Goal: Information Seeking & Learning: Learn about a topic

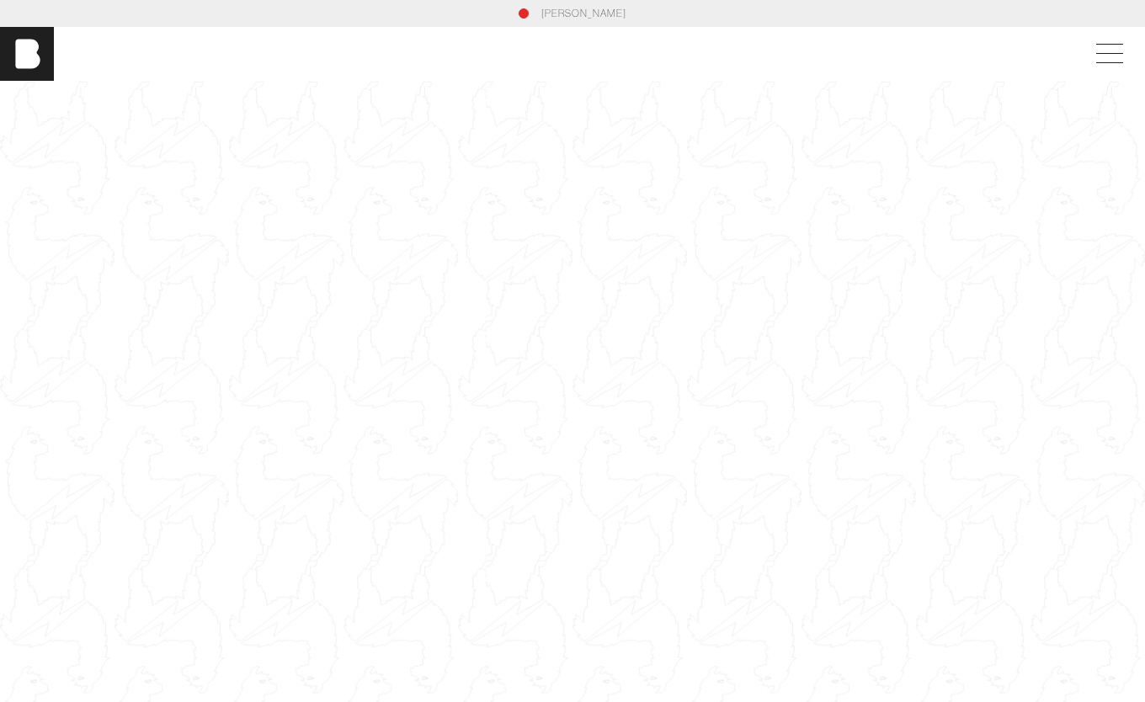
click at [1118, 46] on span at bounding box center [1106, 54] width 39 height 30
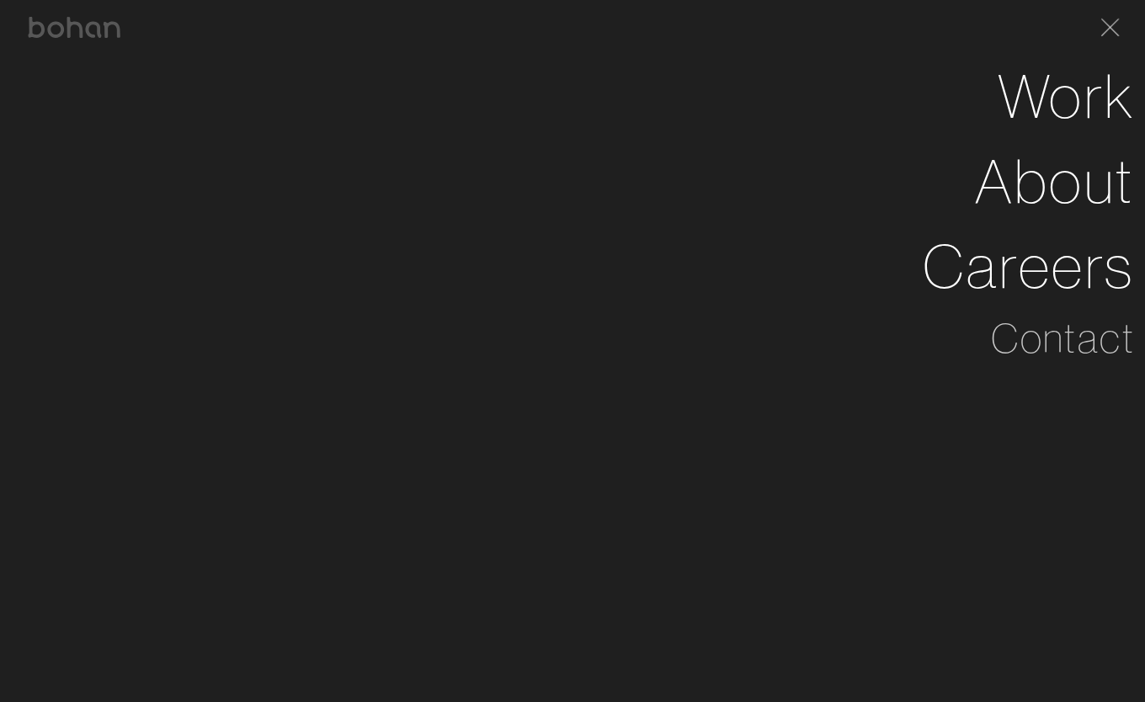
click at [1075, 104] on link "Work" at bounding box center [1065, 96] width 137 height 85
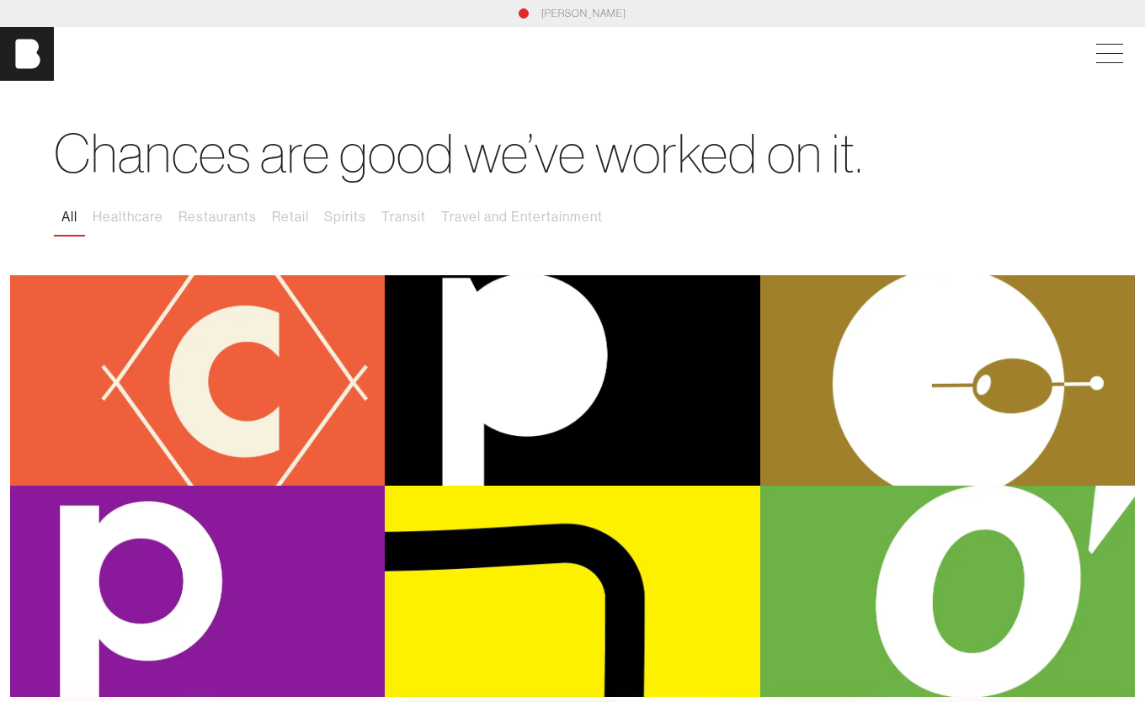
click at [292, 214] on button "Retail" at bounding box center [290, 216] width 52 height 35
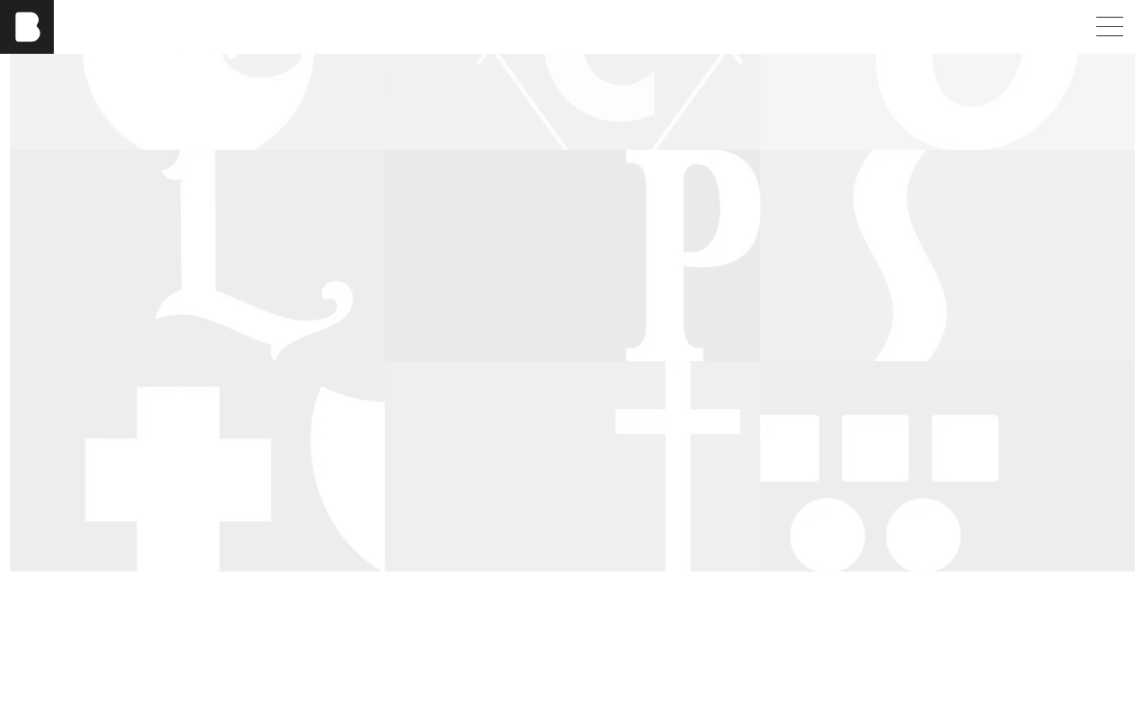
scroll to position [421, 0]
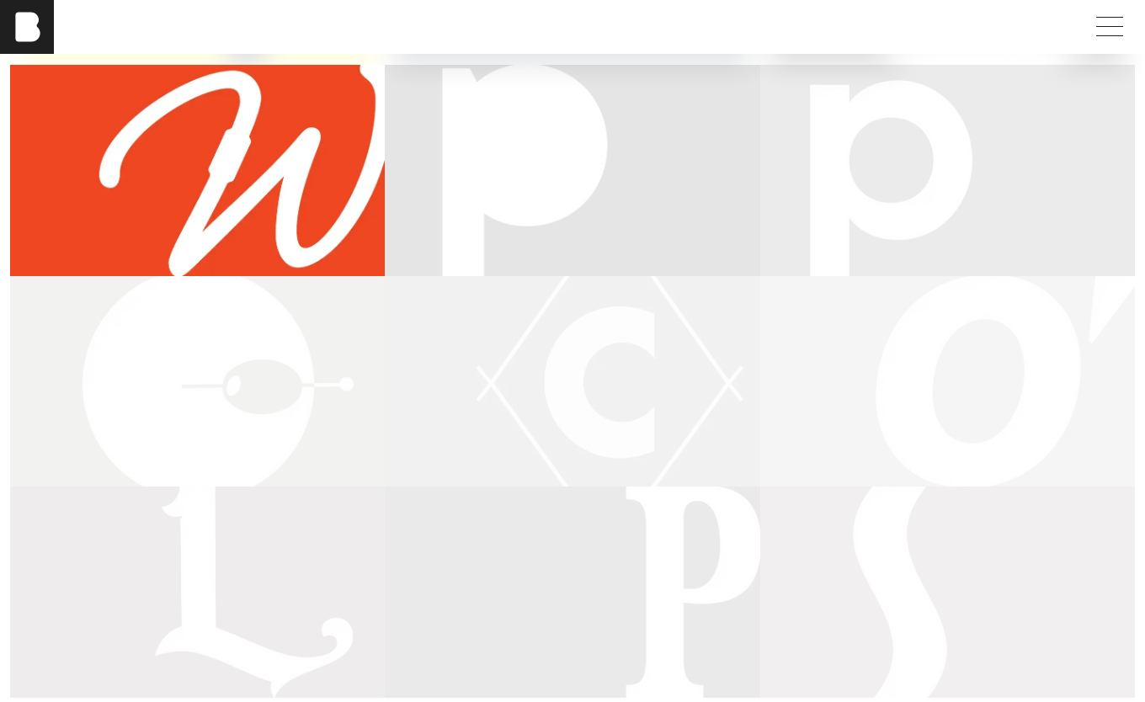
click at [962, 203] on div "Popshelf" at bounding box center [947, 170] width 375 height 210
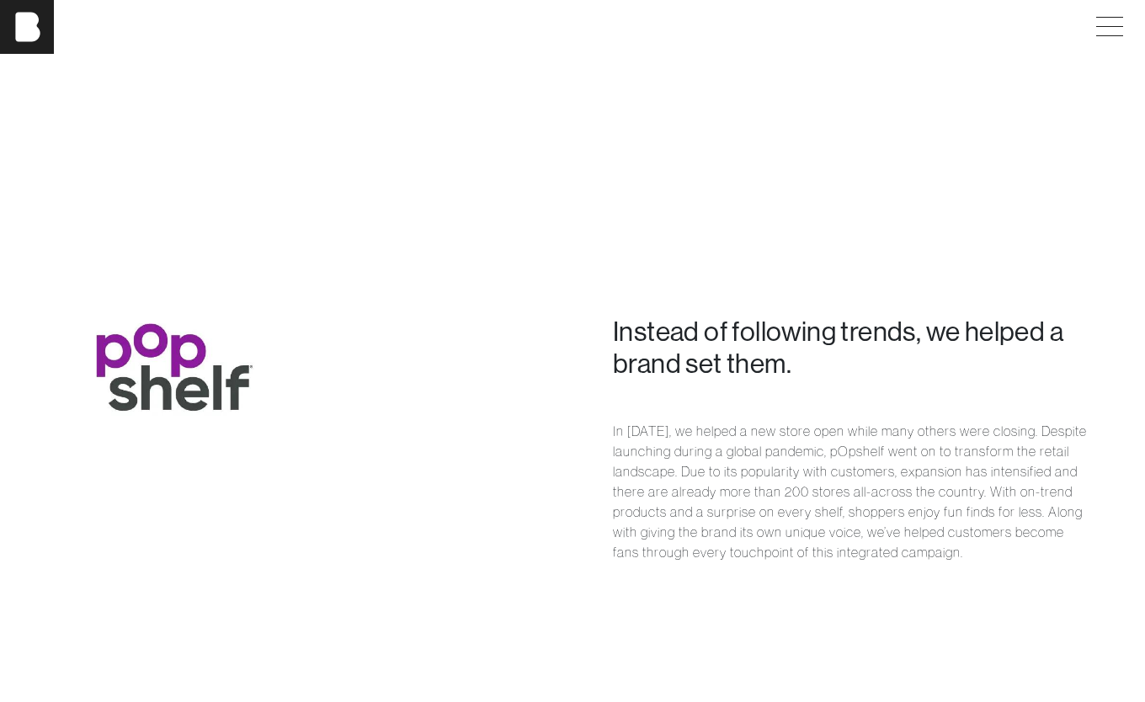
scroll to position [926, 0]
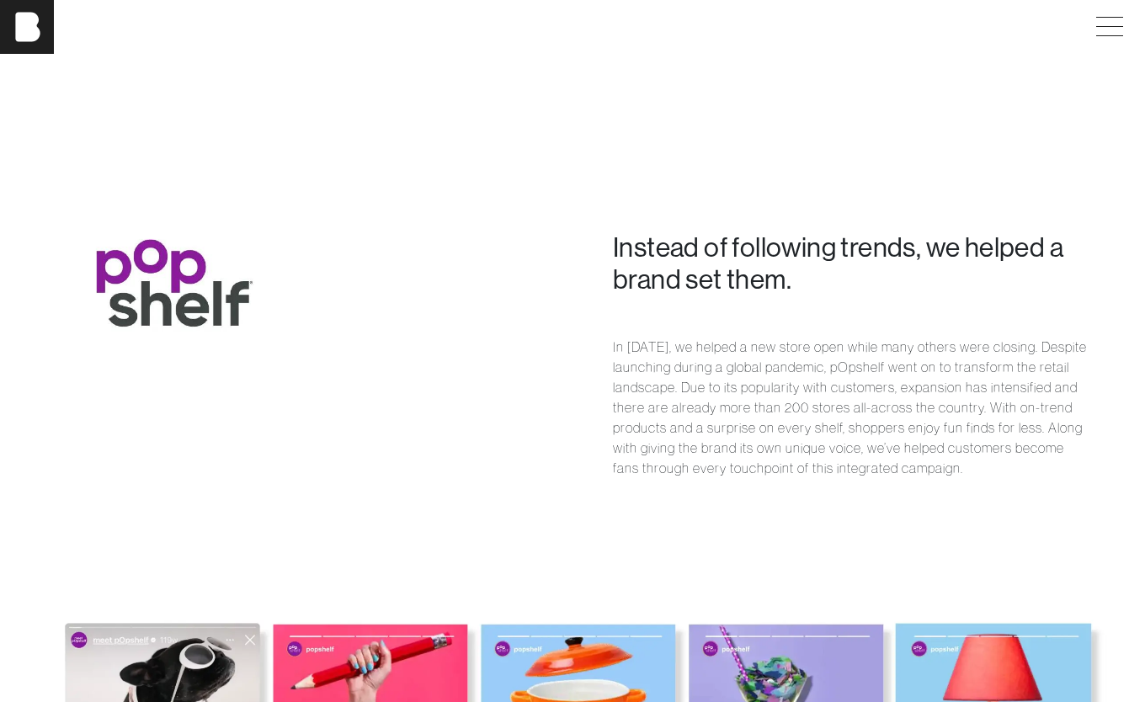
click at [880, 307] on div "Instead of following trends, we helped a brand set them. In [DATE], we helped a…" at bounding box center [850, 364] width 556 height 267
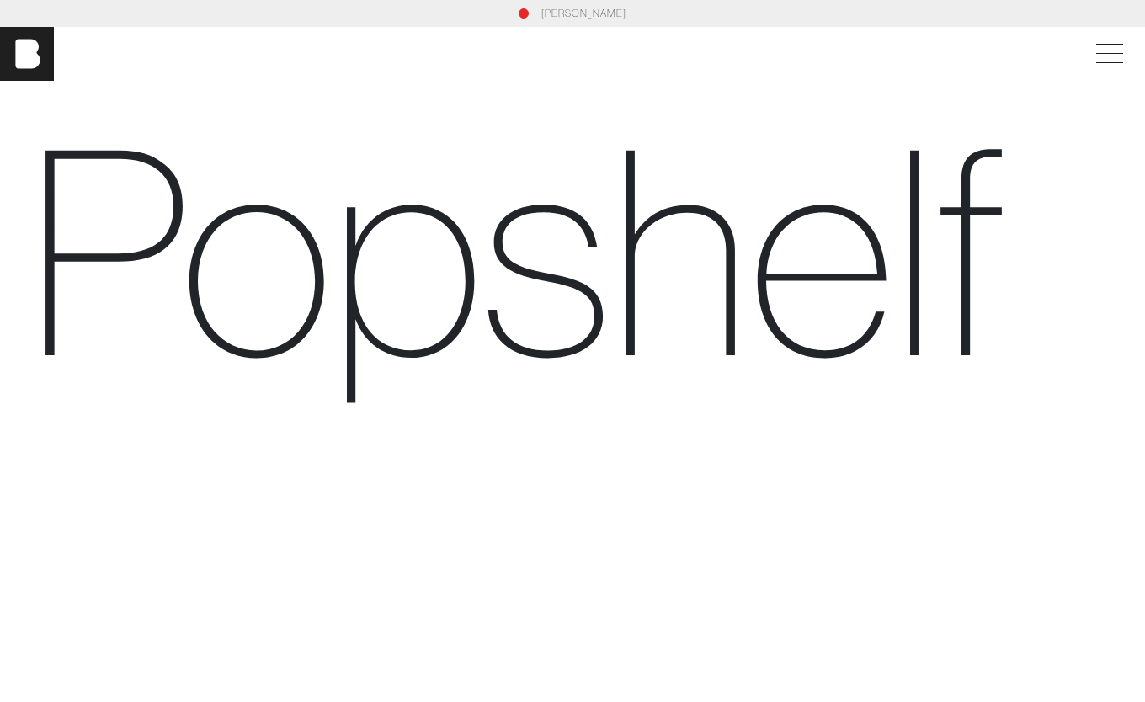
click at [25, 66] on img at bounding box center [27, 54] width 54 height 54
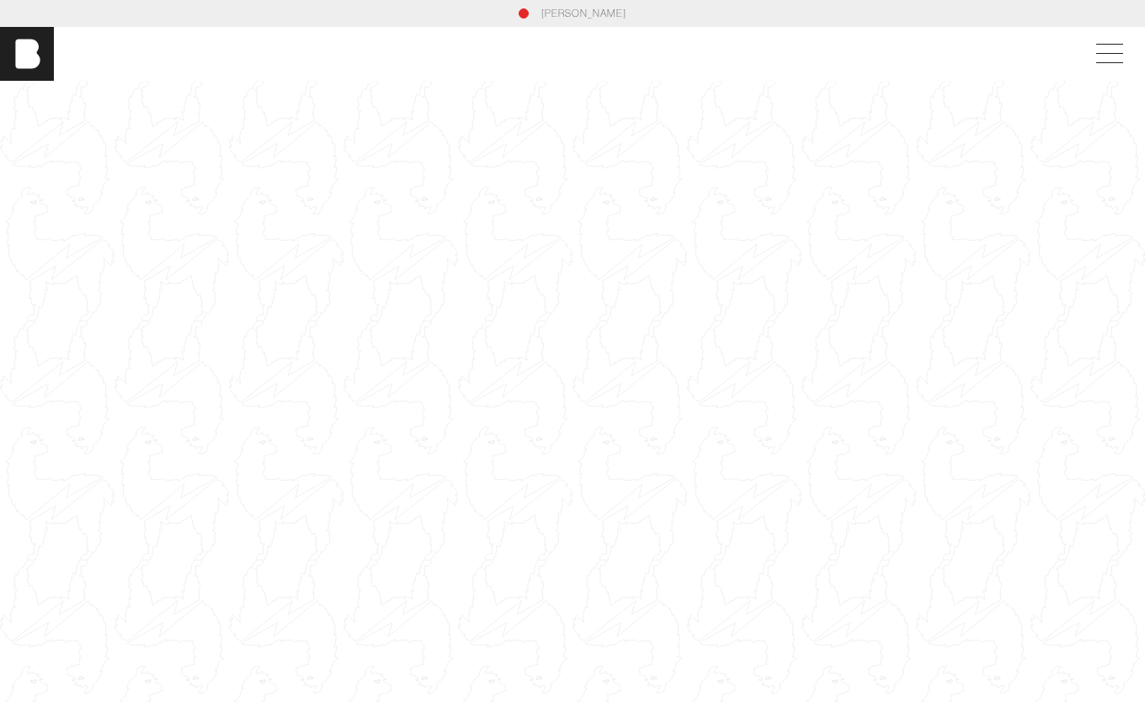
click at [1123, 56] on span at bounding box center [1106, 54] width 39 height 30
